Goal: Check status: Check status

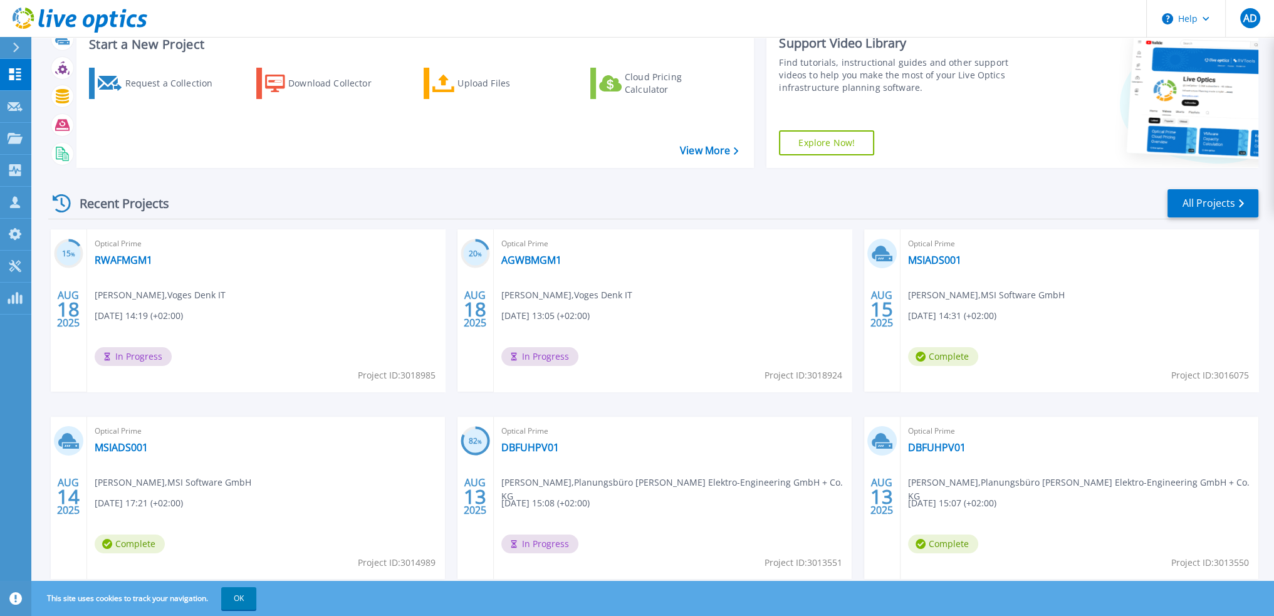
scroll to position [63, 0]
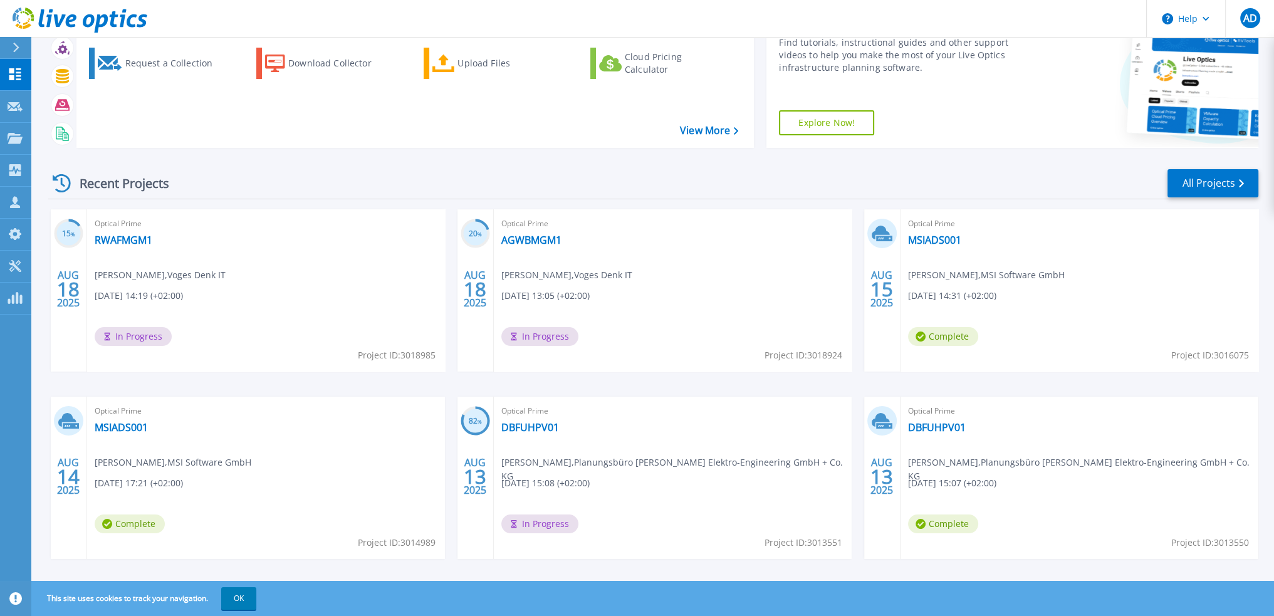
click at [1007, 240] on div "Optical Prime MSIADS001 Andreas Kircher , MSI Software GmbH 08.15.2025, 14:31 (…" at bounding box center [1080, 290] width 358 height 162
click at [936, 238] on link "MSIADS001" at bounding box center [934, 240] width 53 height 13
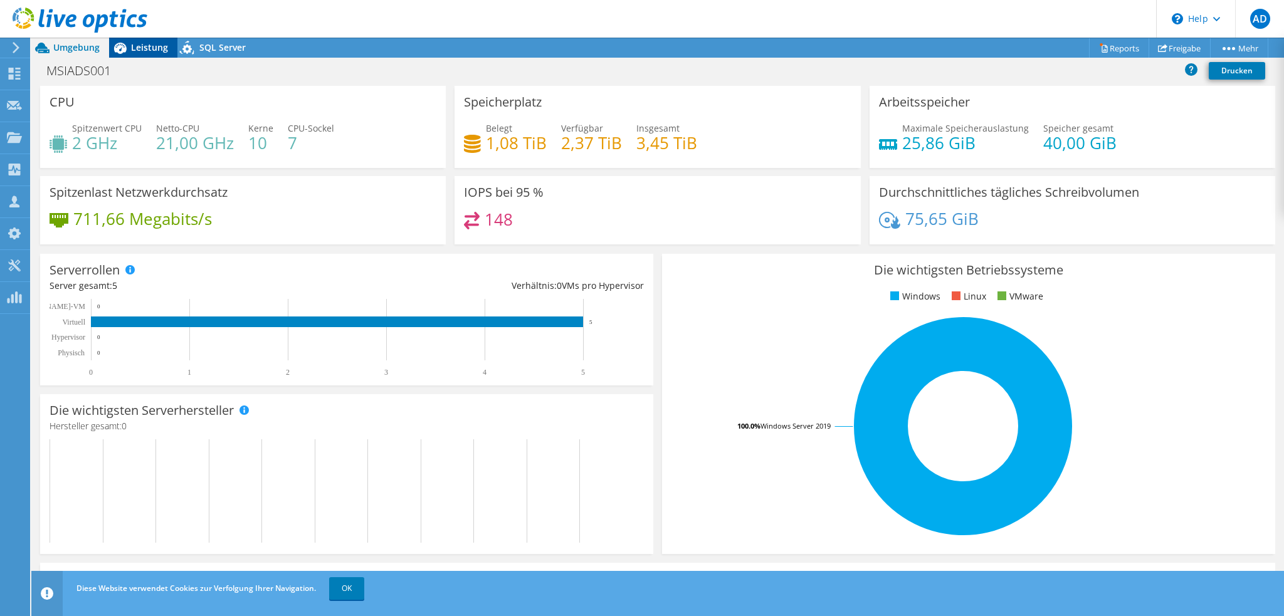
click at [150, 50] on span "Leistung" at bounding box center [149, 47] width 37 height 12
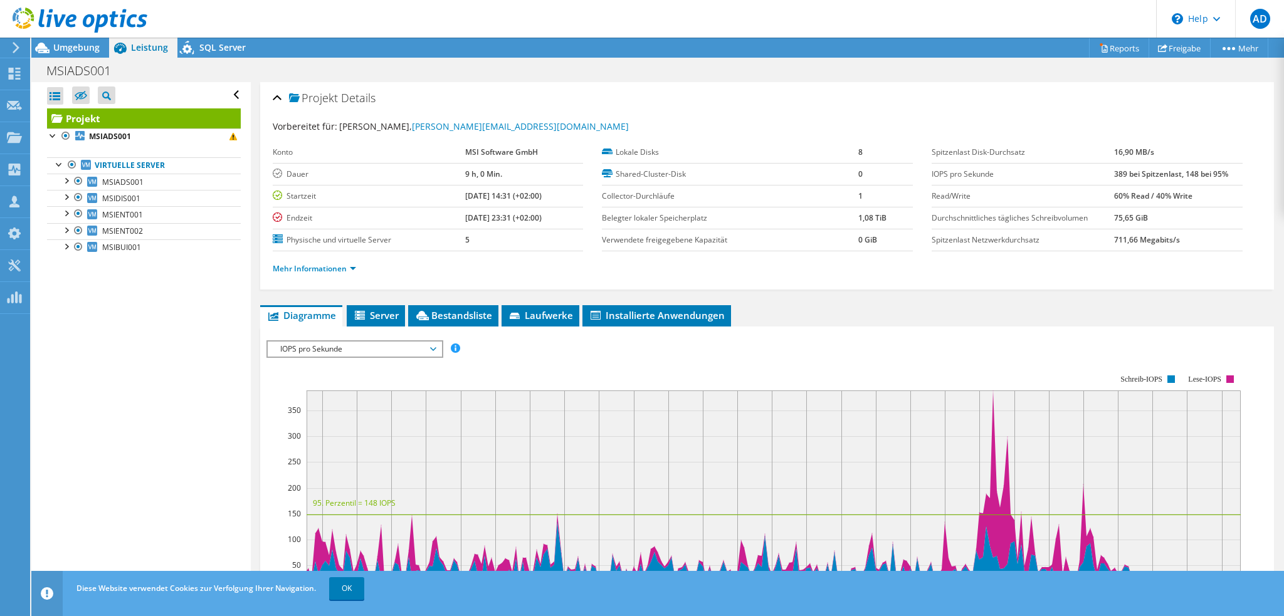
click at [292, 345] on span "IOPS pro Sekunde" at bounding box center [354, 349] width 161 height 15
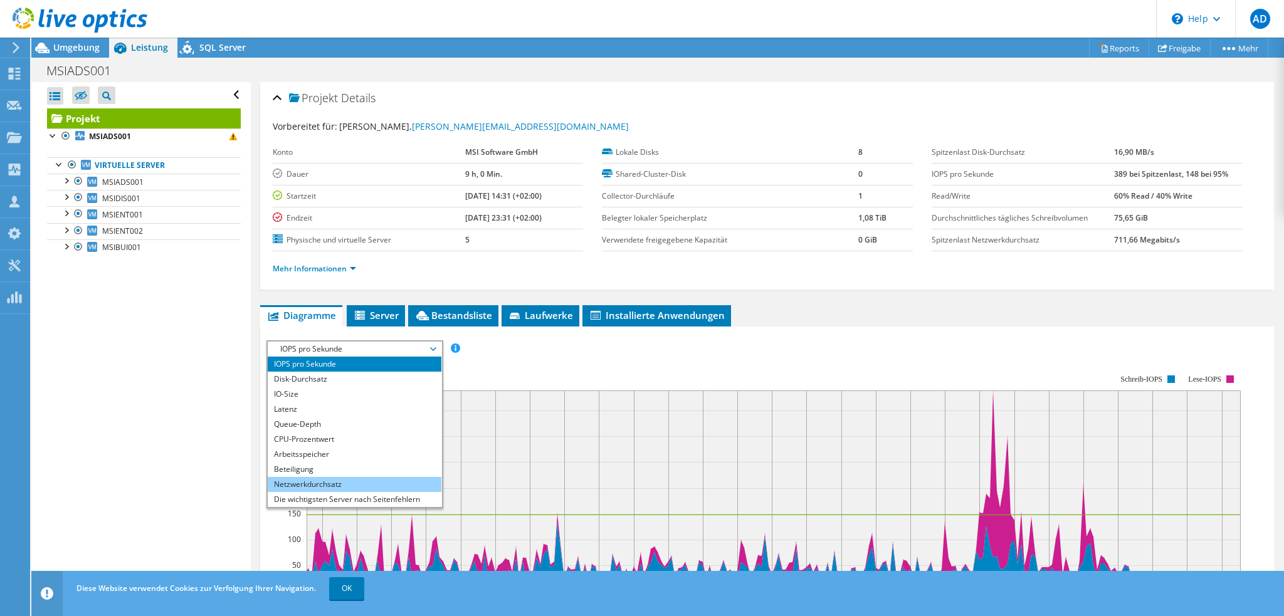
click at [323, 482] on li "Netzwerkdurchsatz" at bounding box center [355, 484] width 174 height 15
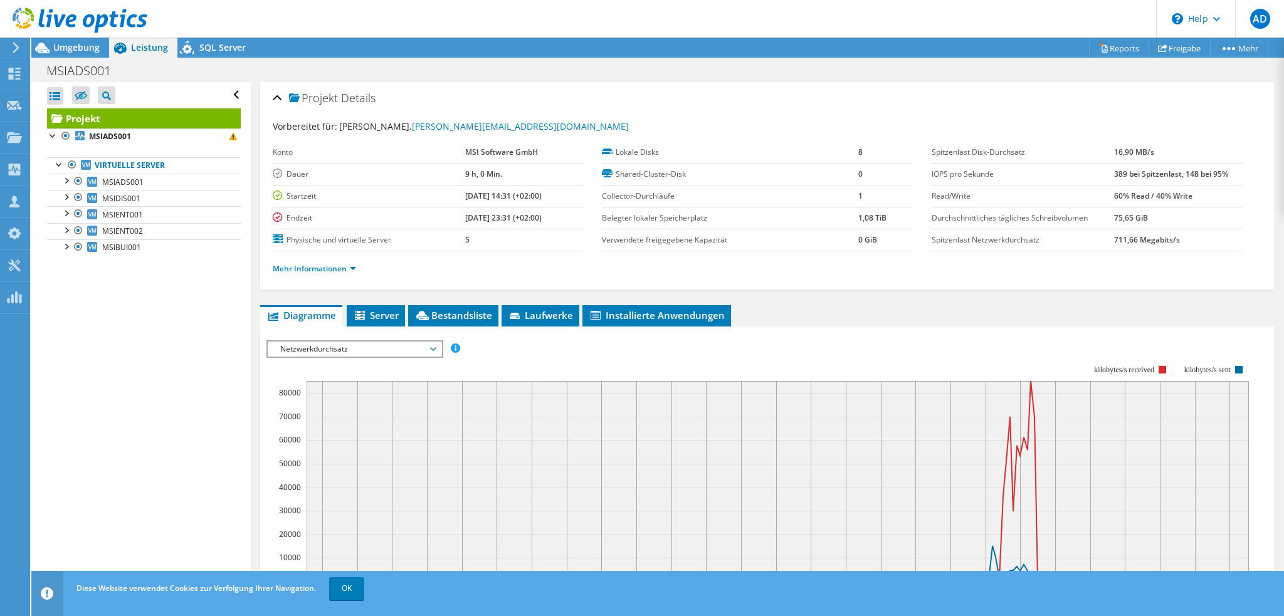
scroll to position [63, 0]
